Goal: Task Accomplishment & Management: Manage account settings

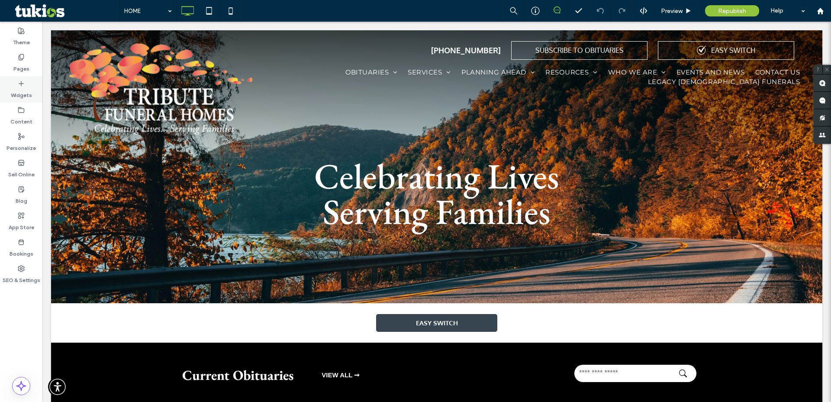
click at [23, 89] on label "Widgets" at bounding box center [21, 93] width 21 height 12
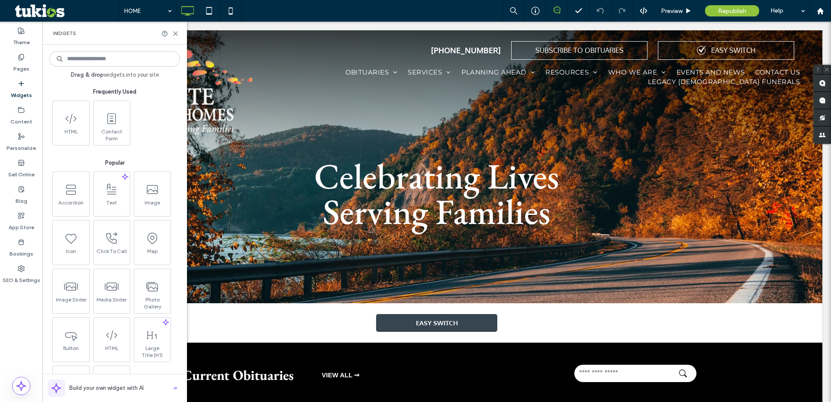
click at [23, 89] on label "Widgets" at bounding box center [21, 93] width 21 height 12
click at [16, 58] on div "Pages" at bounding box center [21, 63] width 42 height 26
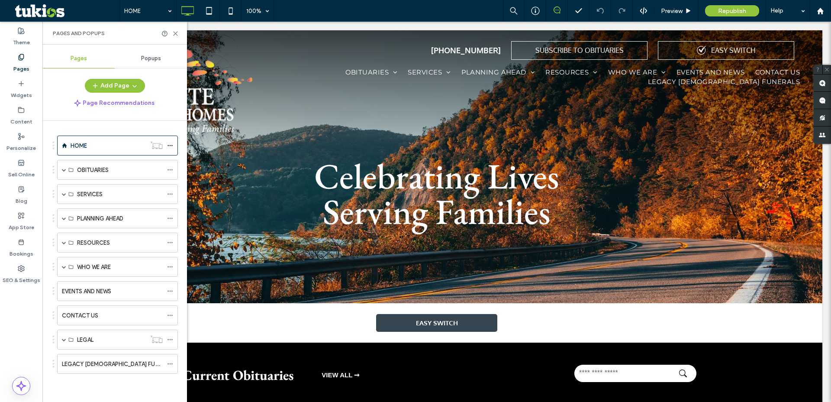
click at [151, 58] on span "Popups" at bounding box center [151, 58] width 20 height 7
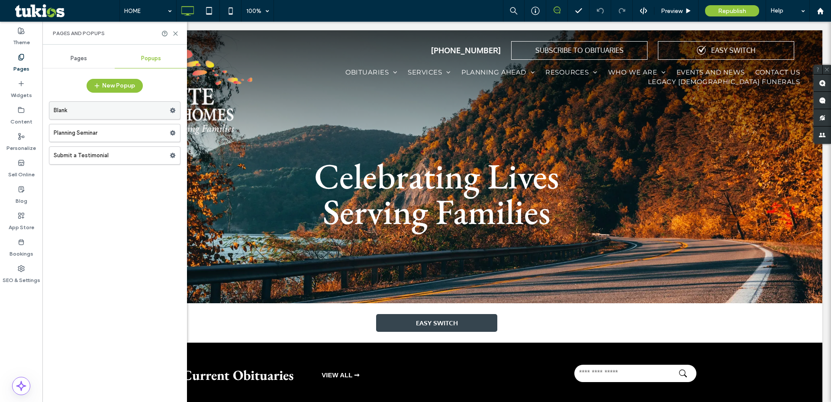
click at [173, 109] on icon at bounding box center [173, 110] width 6 height 6
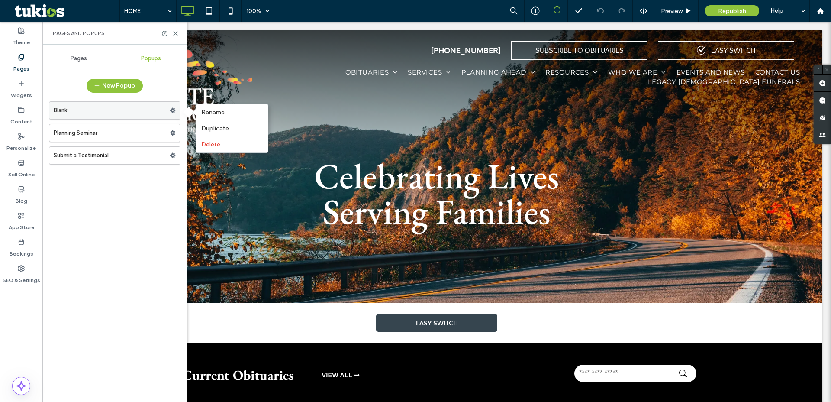
click at [154, 110] on label "Blank" at bounding box center [112, 110] width 116 height 17
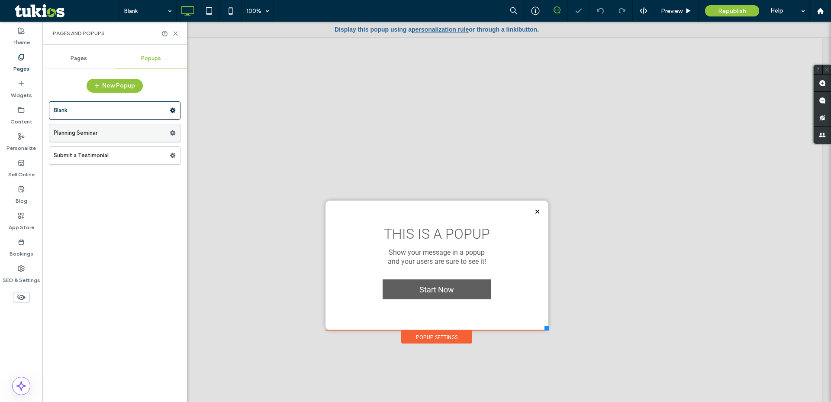
click at [140, 136] on label "Planning Seminar" at bounding box center [112, 132] width 116 height 17
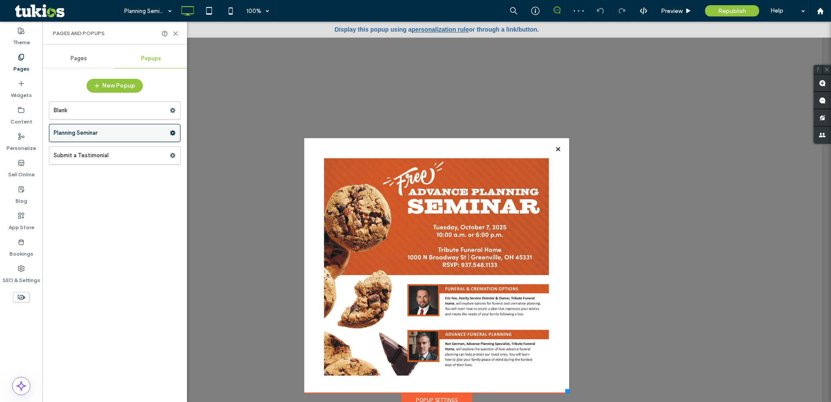
click at [172, 132] on icon at bounding box center [173, 133] width 6 height 6
click at [135, 133] on label "Planning Seminar" at bounding box center [112, 132] width 116 height 17
click at [172, 132] on icon at bounding box center [173, 133] width 6 height 6
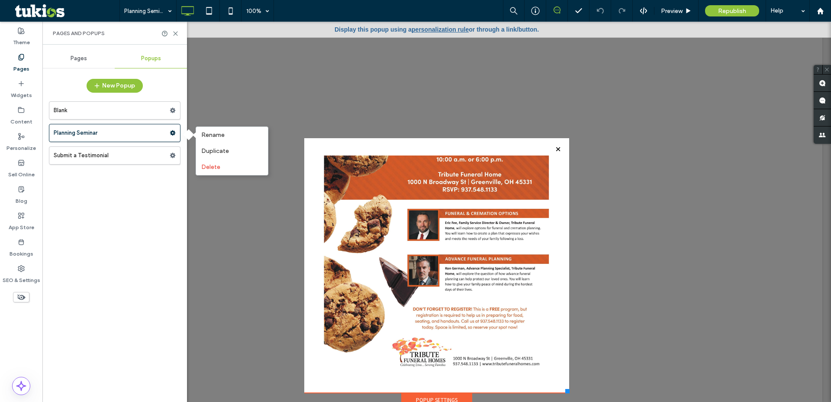
scroll to position [9, 0]
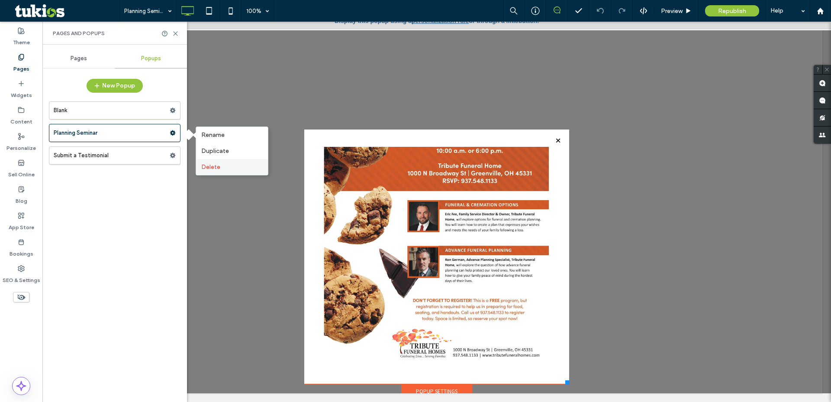
click at [212, 167] on span "Delete" at bounding box center [210, 166] width 19 height 7
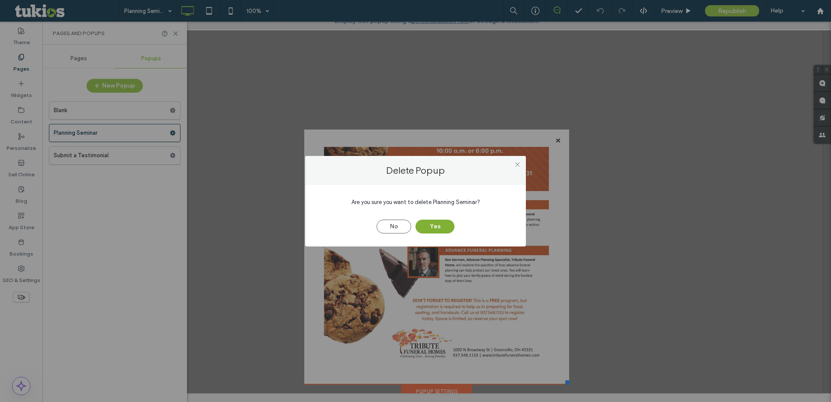
click at [431, 226] on button "Yes" at bounding box center [434, 226] width 39 height 14
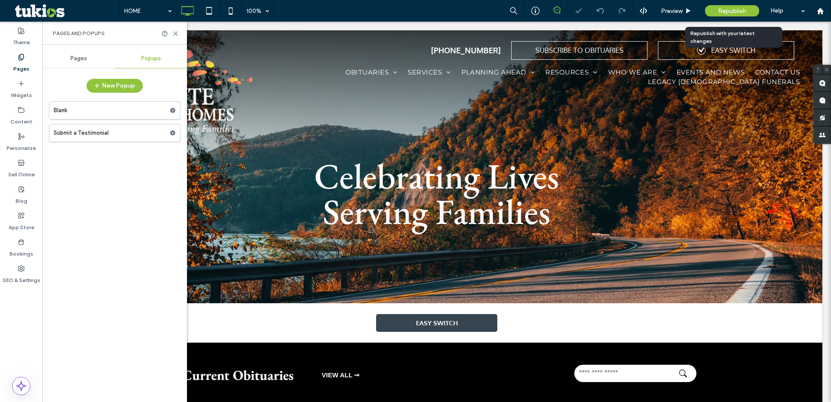
click at [729, 13] on span "Republish" at bounding box center [732, 10] width 28 height 7
